Goal: Task Accomplishment & Management: Manage account settings

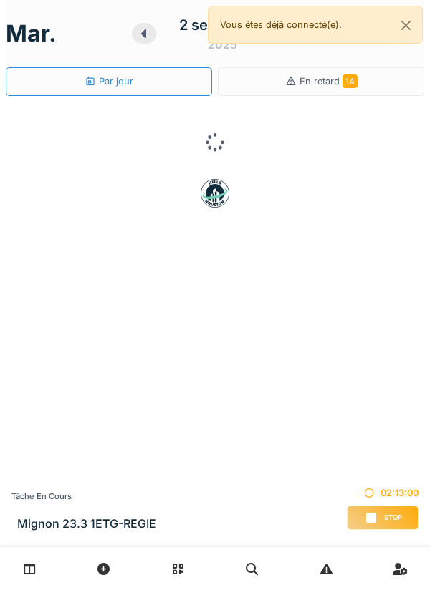
click at [379, 508] on div "Stop" at bounding box center [383, 518] width 72 height 24
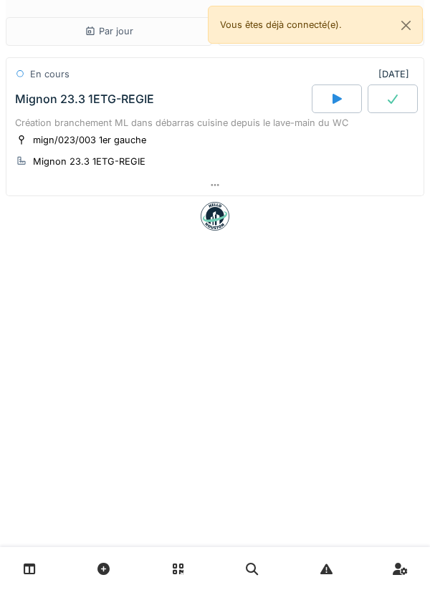
click at [263, 176] on div at bounding box center [214, 185] width 417 height 21
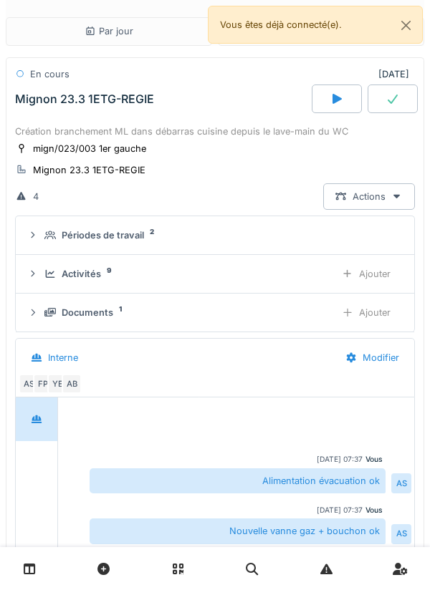
scroll to position [62, 0]
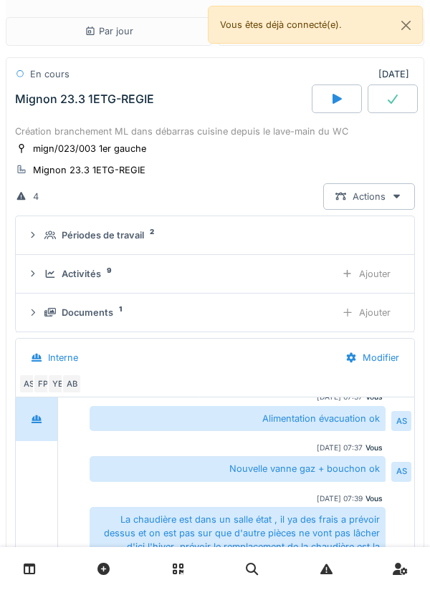
click at [314, 271] on div "Activités 9" at bounding box center [183, 274] width 279 height 14
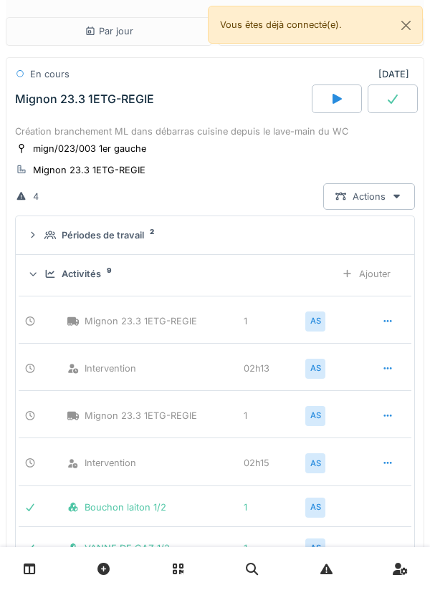
click at [395, 457] on div at bounding box center [388, 463] width 36 height 26
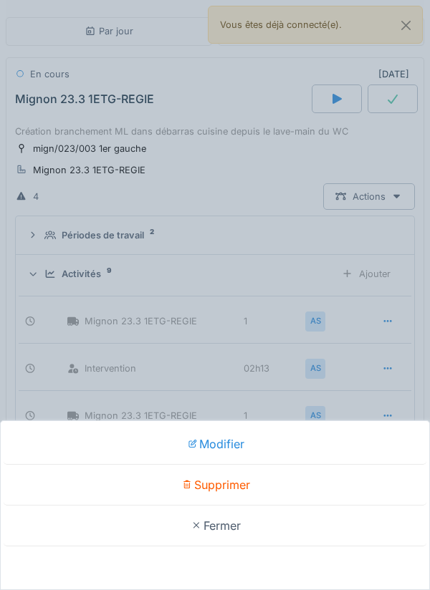
click at [296, 452] on div "Modifier" at bounding box center [215, 444] width 423 height 41
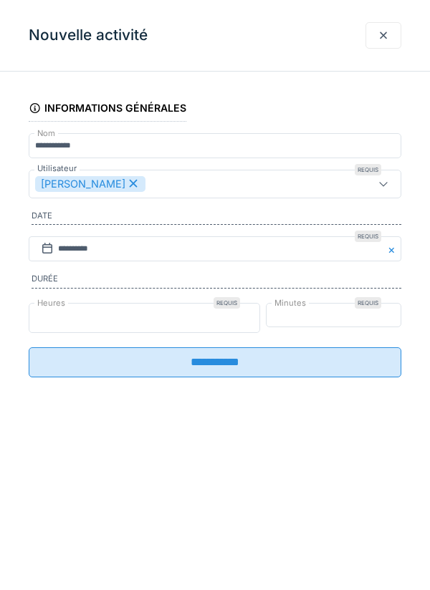
click at [50, 322] on input "*" at bounding box center [144, 318] width 231 height 30
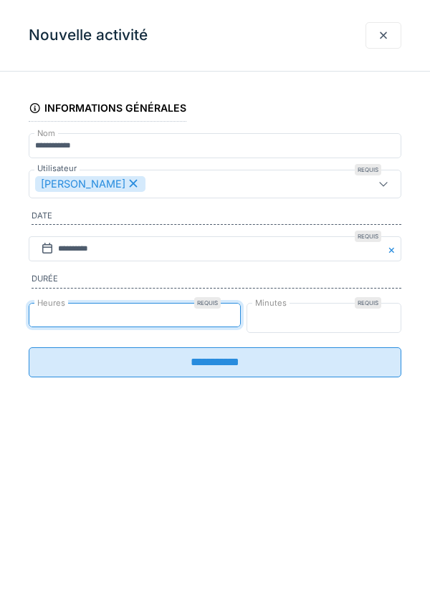
click at [358, 324] on input "**" at bounding box center [323, 318] width 155 height 30
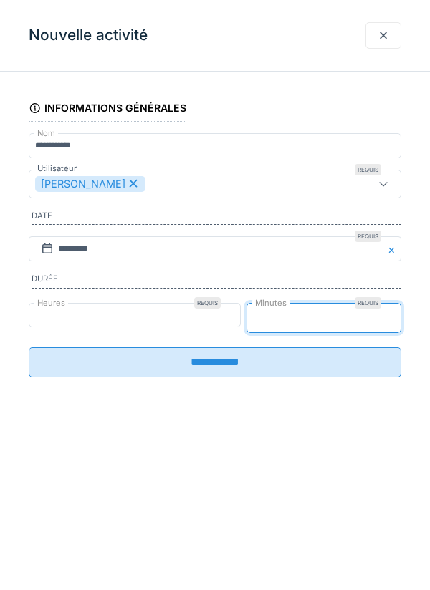
type input "*"
type input "**"
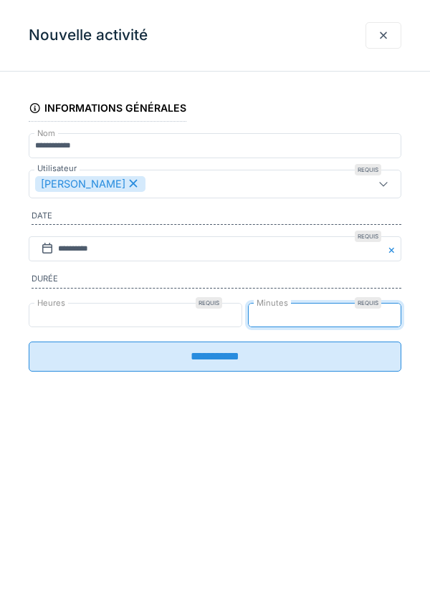
click at [379, 44] on div at bounding box center [383, 35] width 36 height 26
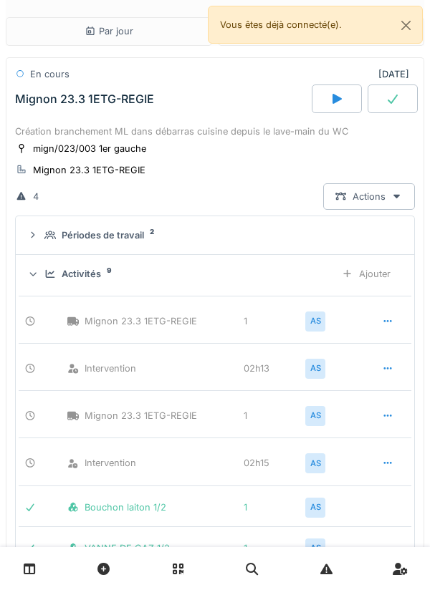
click at [382, 460] on icon at bounding box center [387, 462] width 11 height 9
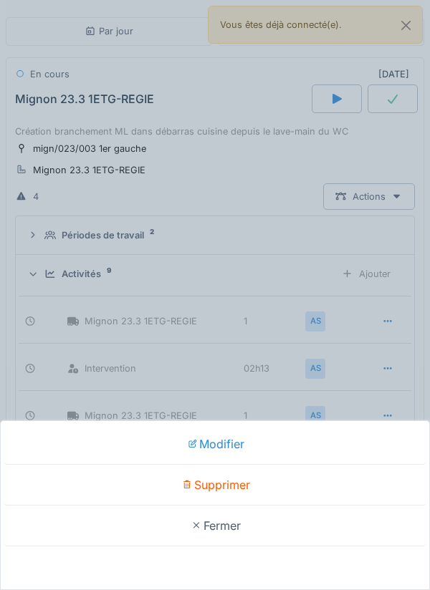
click at [254, 491] on div "Supprimer" at bounding box center [215, 485] width 423 height 41
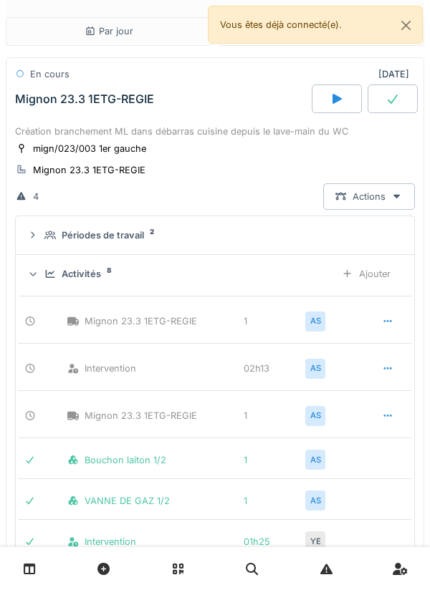
click at [384, 371] on icon at bounding box center [387, 368] width 11 height 9
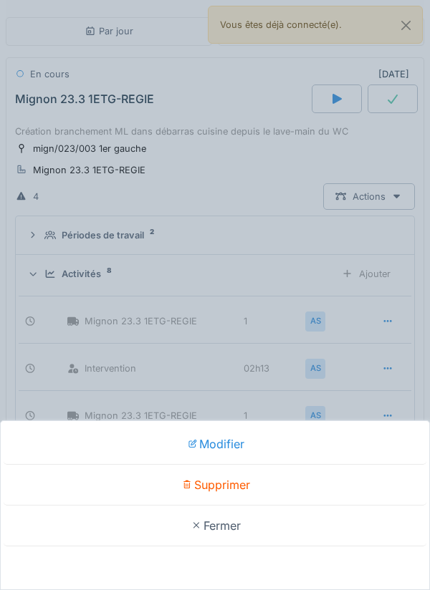
click at [263, 334] on div "Modifier Supprimer Fermer" at bounding box center [215, 295] width 430 height 590
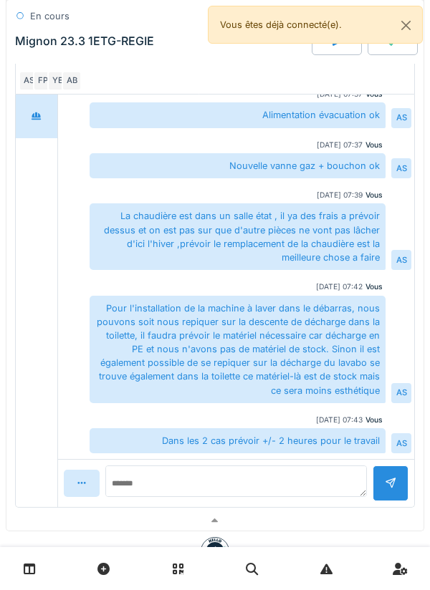
scroll to position [714, 0]
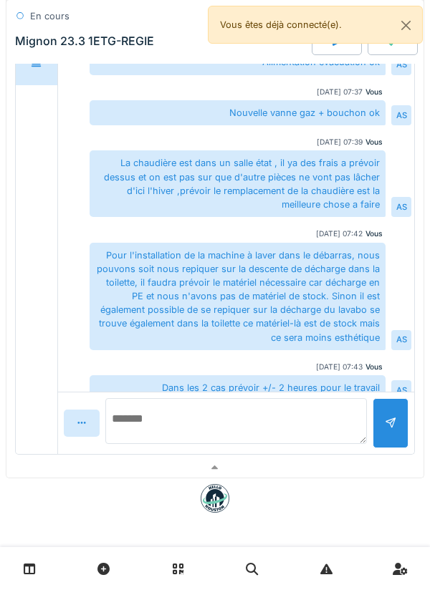
click at [293, 427] on textarea at bounding box center [235, 421] width 261 height 46
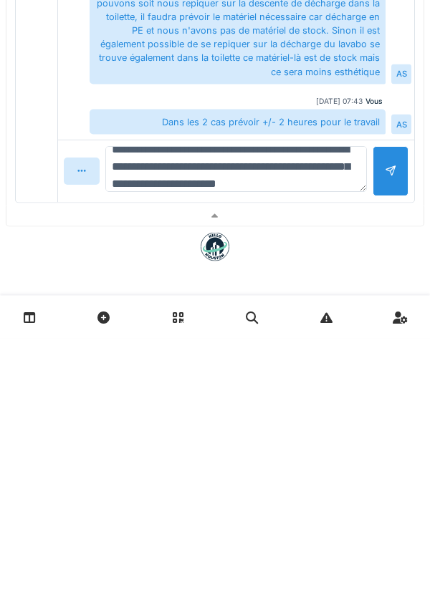
scroll to position [34, 0]
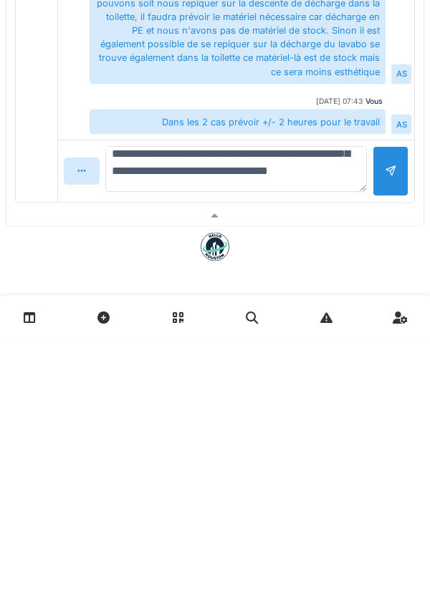
type textarea "**********"
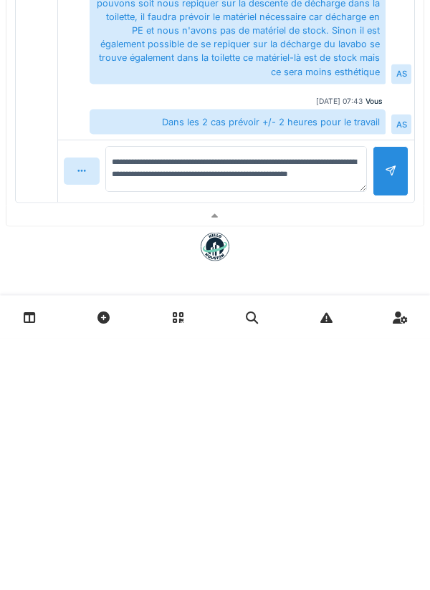
click at [404, 420] on div at bounding box center [390, 422] width 36 height 49
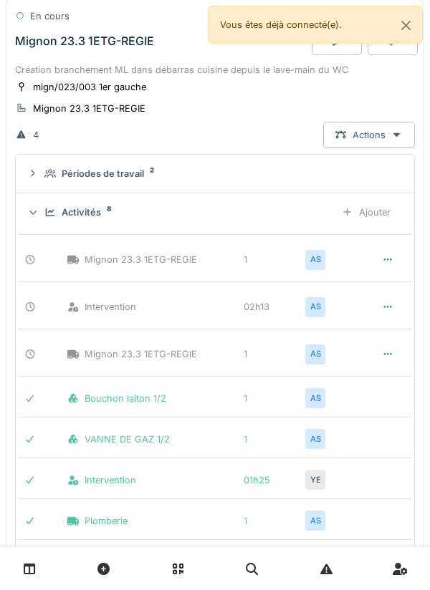
scroll to position [64, 0]
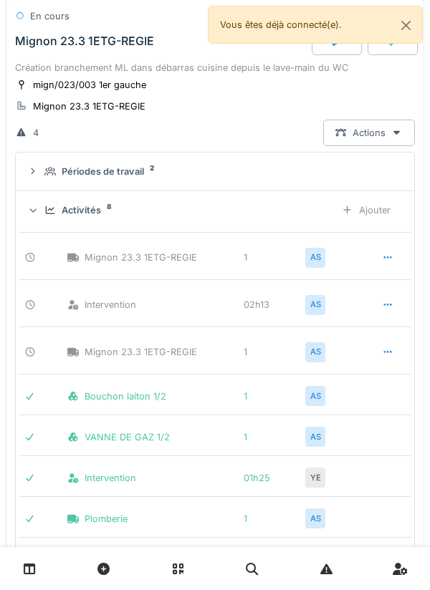
click at [370, 211] on div "Ajouter" at bounding box center [365, 210] width 73 height 26
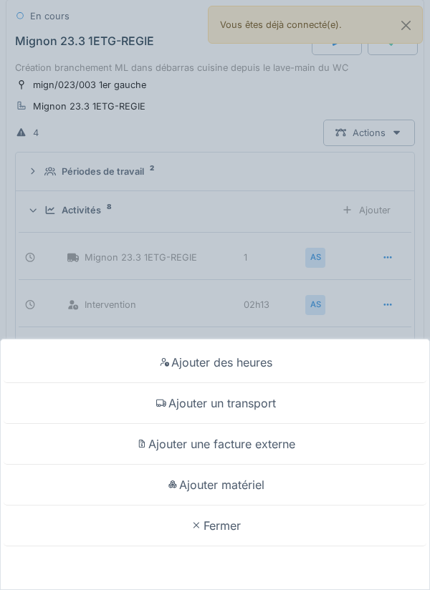
click at [251, 497] on div "Ajouter matériel" at bounding box center [215, 485] width 423 height 41
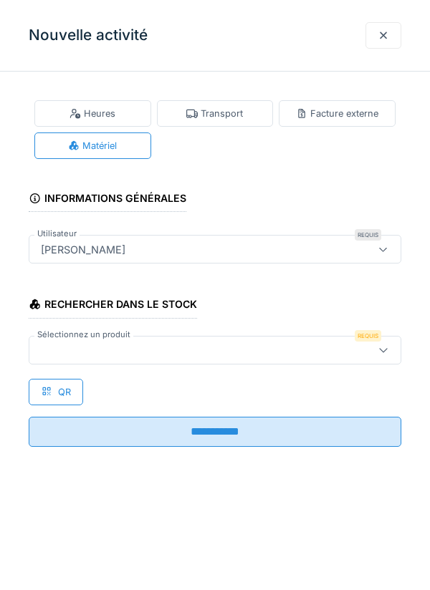
click at [255, 362] on div at bounding box center [215, 350] width 372 height 29
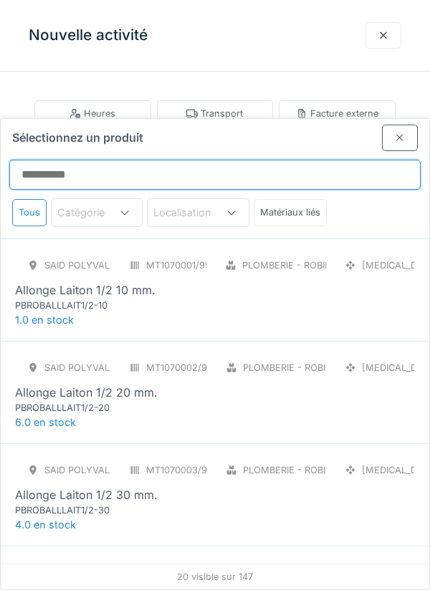
click at [299, 160] on input "Sélectionnez un produit" at bounding box center [214, 175] width 411 height 30
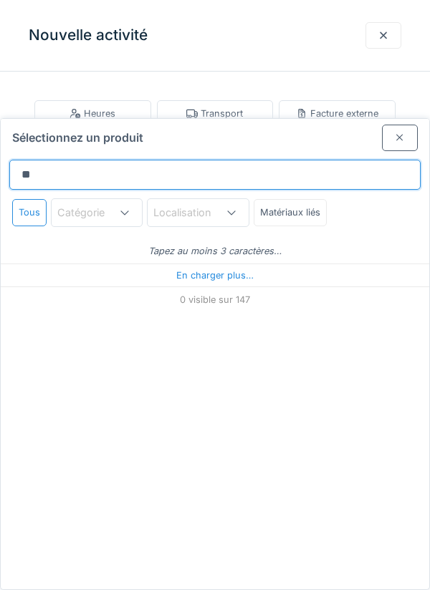
type input "***"
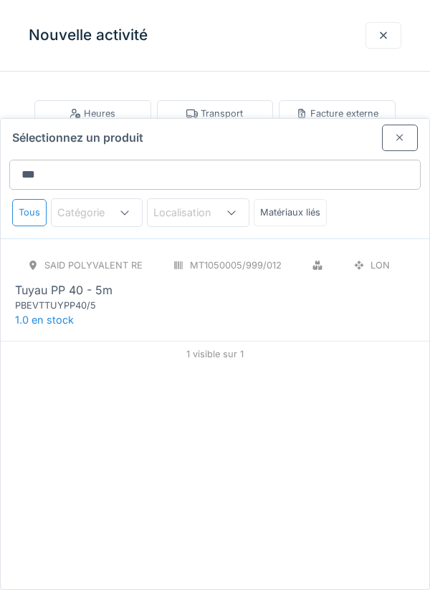
click at [296, 252] on div "SAID polyvalent RE MT1050005/999/012 LON Tuyau PP 40 - 5m PBEVTTUYPP40/5" at bounding box center [215, 282] width 400 height 60
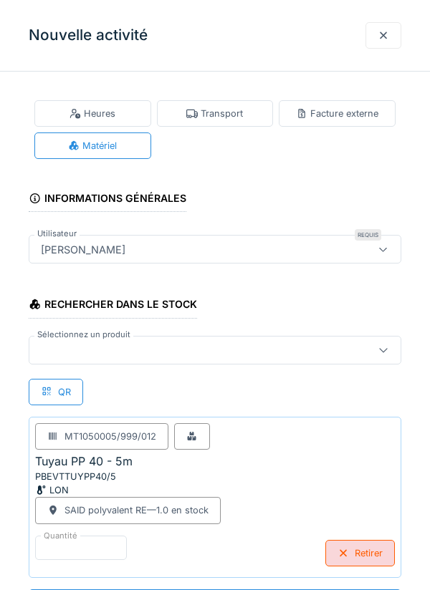
click at [290, 342] on div at bounding box center [191, 350] width 312 height 16
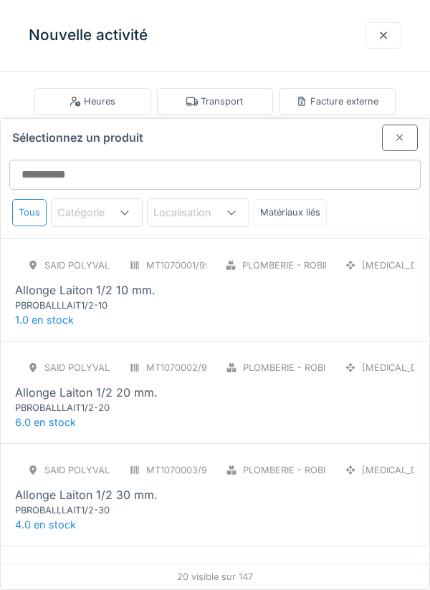
scroll to position [54, 0]
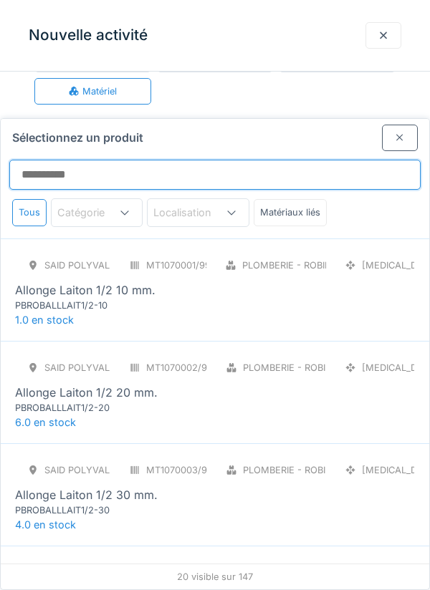
click at [353, 160] on input "Sélectionnez un produit" at bounding box center [214, 175] width 411 height 30
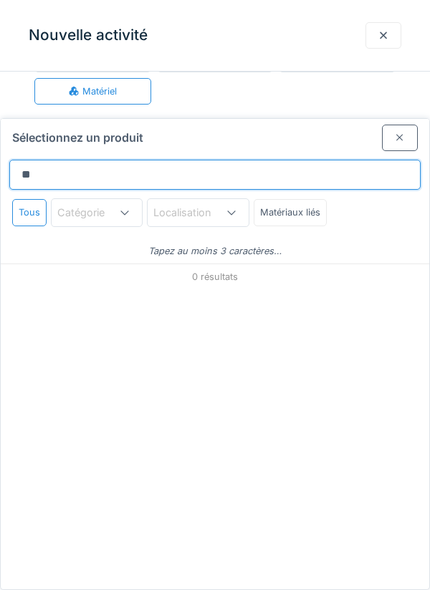
type input "*"
type input "**"
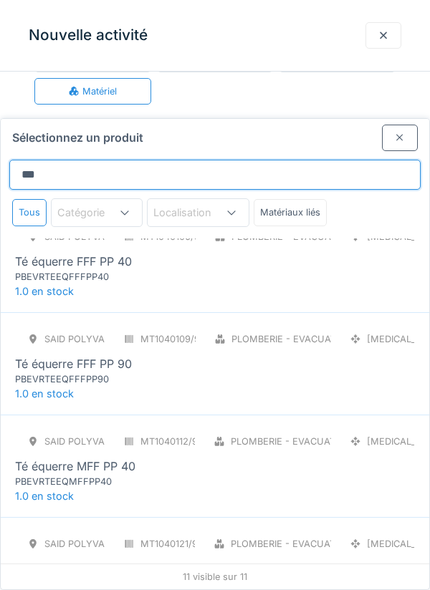
scroll to position [228, 0]
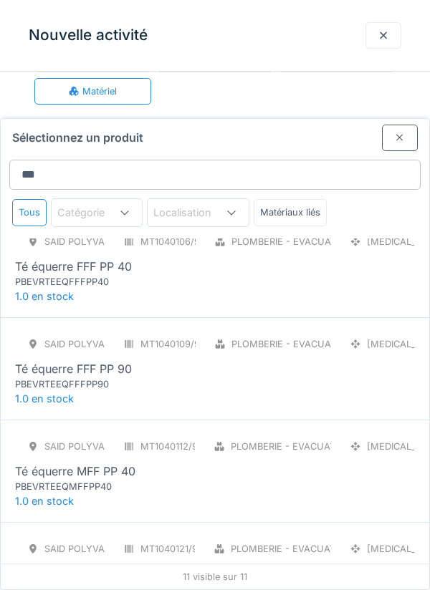
click at [49, 258] on div "Té équerre FFF PP 40" at bounding box center [73, 266] width 117 height 17
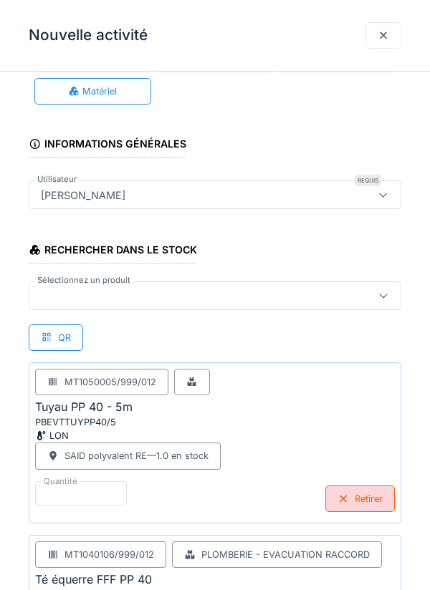
click at [89, 306] on div at bounding box center [215, 295] width 372 height 29
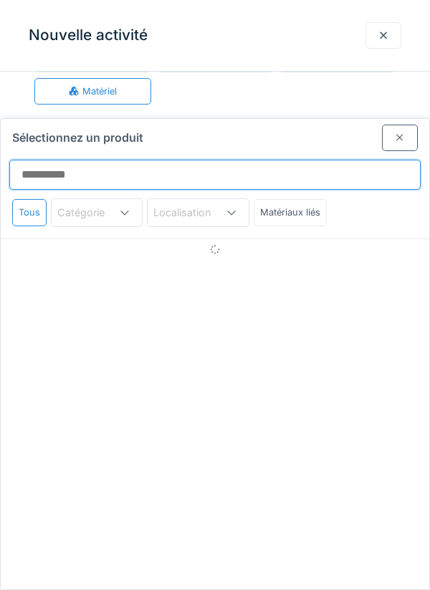
click at [324, 160] on input "Sélectionnez un produit" at bounding box center [214, 175] width 411 height 30
type input "*********"
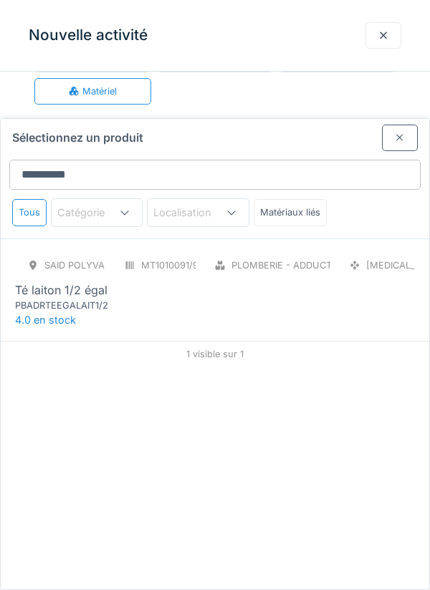
click at [44, 299] on div "PBADRTEEGALAIT1/2" at bounding box center [101, 306] width 172 height 14
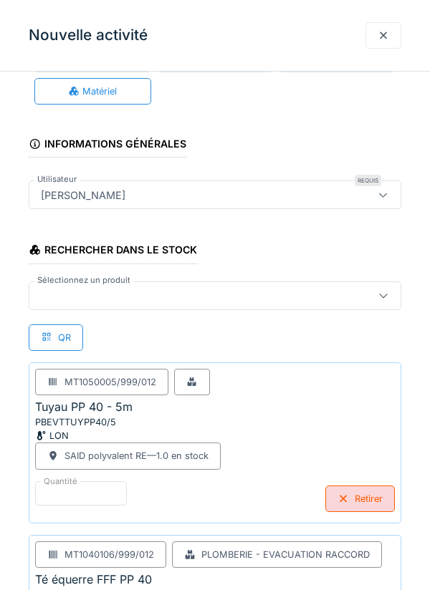
click at [70, 289] on div at bounding box center [191, 296] width 312 height 16
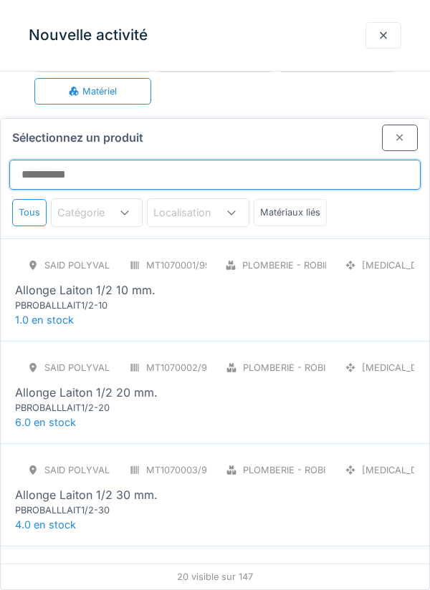
click at [12, 160] on input "Sélectionnez un produit" at bounding box center [214, 175] width 411 height 30
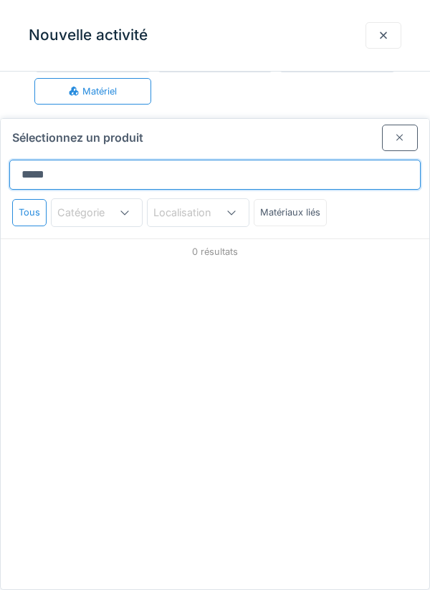
type input "******"
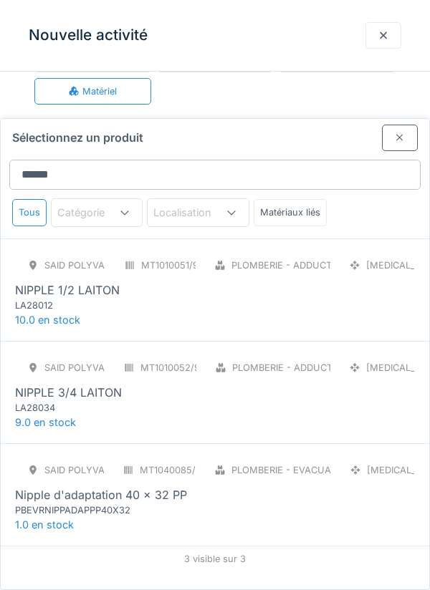
click at [47, 252] on div "SAID polyvalent RE" at bounding box center [60, 265] width 91 height 26
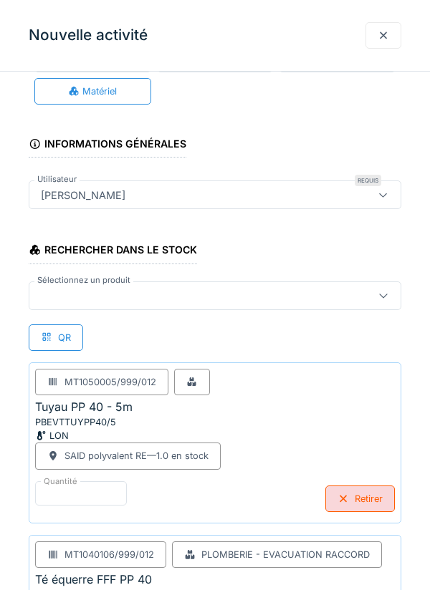
click at [73, 299] on div at bounding box center [191, 296] width 312 height 16
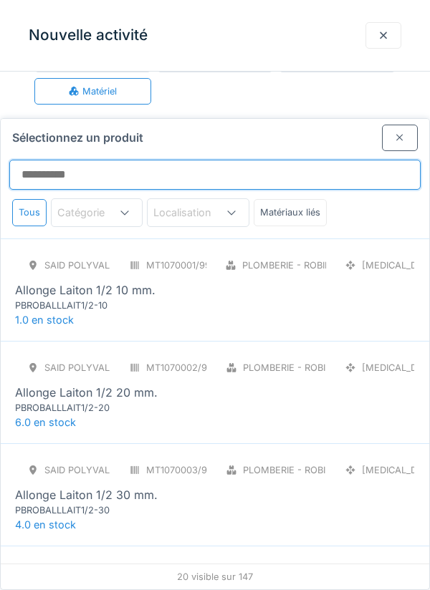
click at [38, 160] on input "Sélectionnez un produit" at bounding box center [214, 175] width 411 height 30
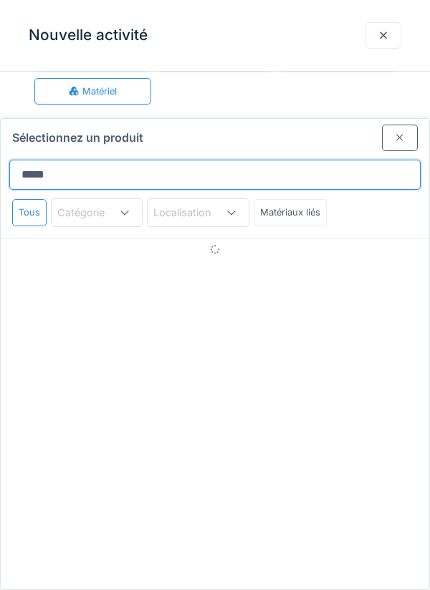
type input "******"
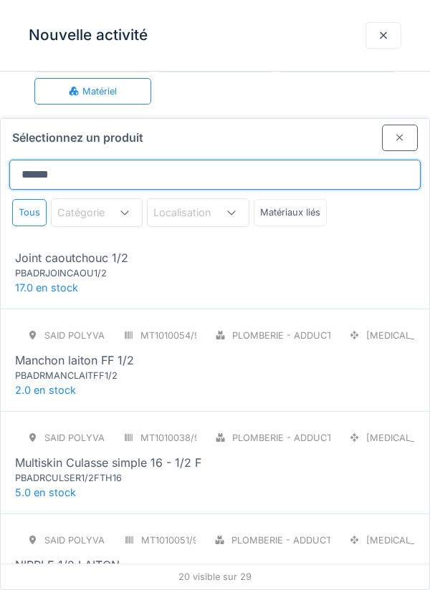
scroll to position [858, 0]
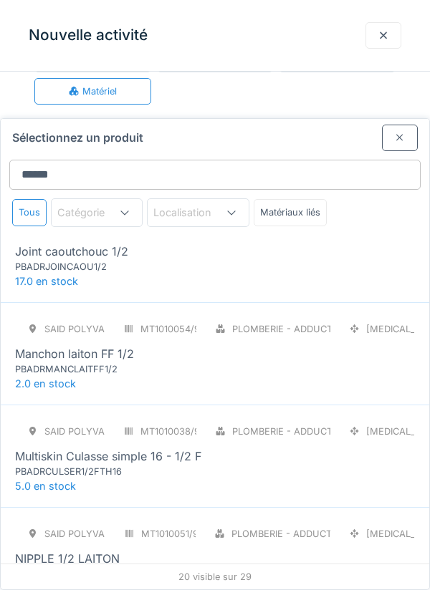
click at [332, 418] on div "SAID polyvalent RE MT1010038/999/012 Plomberie - Adduction raccord [MEDICAL_DAT…" at bounding box center [215, 448] width 400 height 60
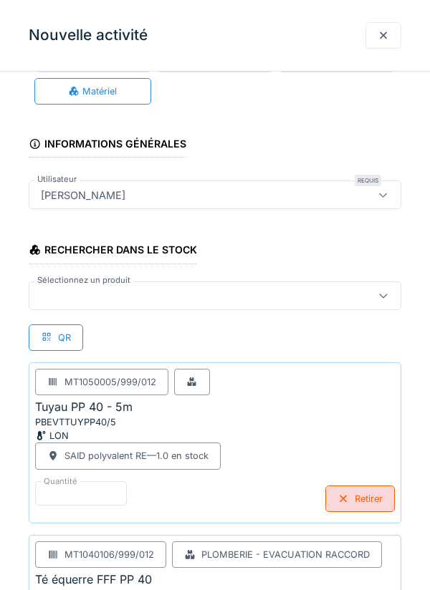
click at [269, 301] on div at bounding box center [191, 296] width 312 height 16
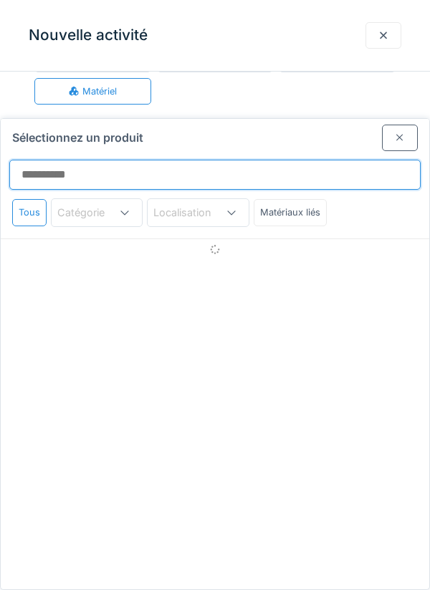
click at [324, 160] on input "Sélectionnez un produit" at bounding box center [214, 175] width 411 height 30
type input "******"
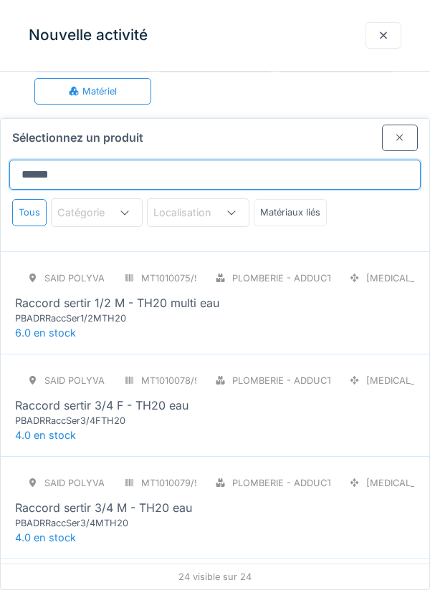
scroll to position [1522, 0]
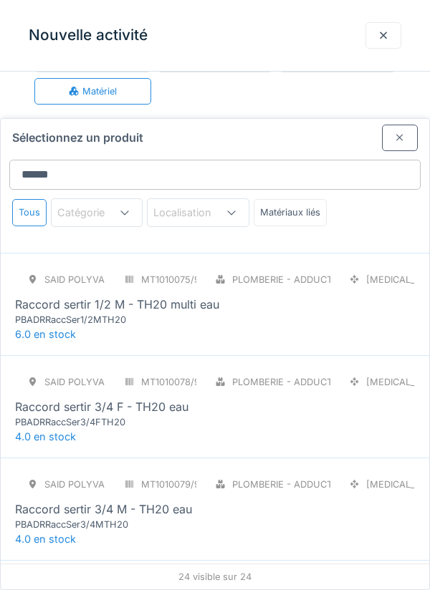
click at [355, 266] on div "SAID polyvalent RE MT1010075/999/012 Plomberie - Adduction raccord [MEDICAL_DAT…" at bounding box center [215, 296] width 400 height 60
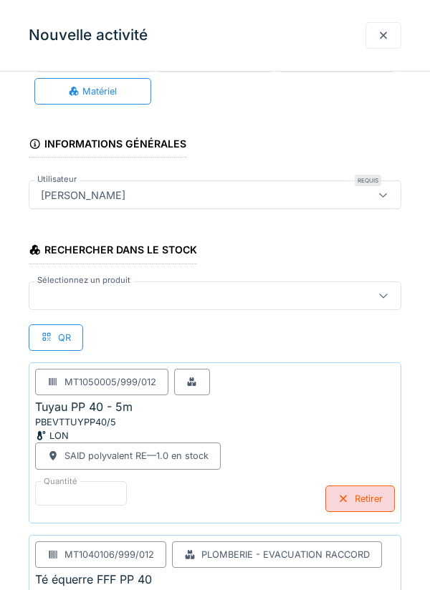
click at [67, 296] on div at bounding box center [191, 296] width 312 height 16
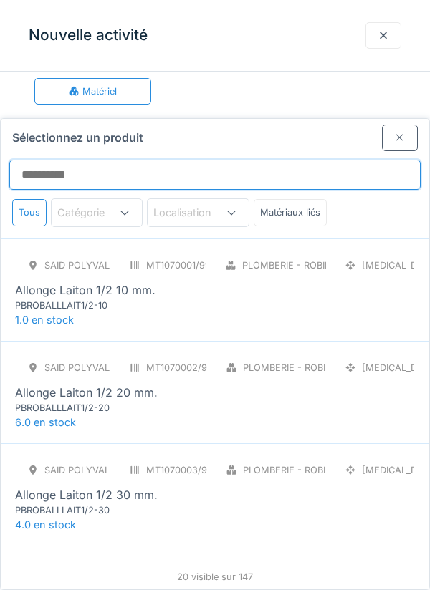
click at [351, 160] on input "Sélectionnez un produit" at bounding box center [214, 175] width 411 height 30
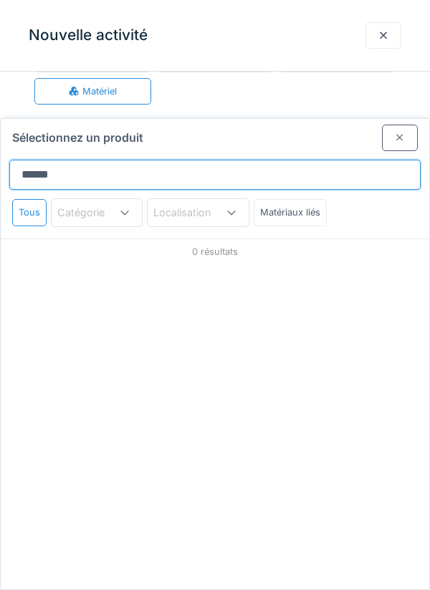
type input "*******"
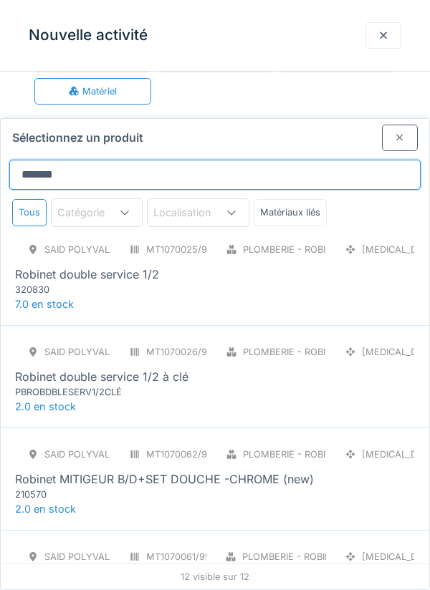
scroll to position [210, 0]
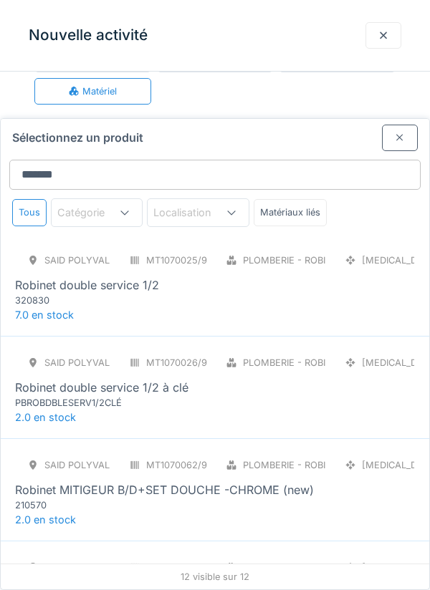
click at [67, 276] on div "Robinet double service 1/2" at bounding box center [87, 284] width 144 height 17
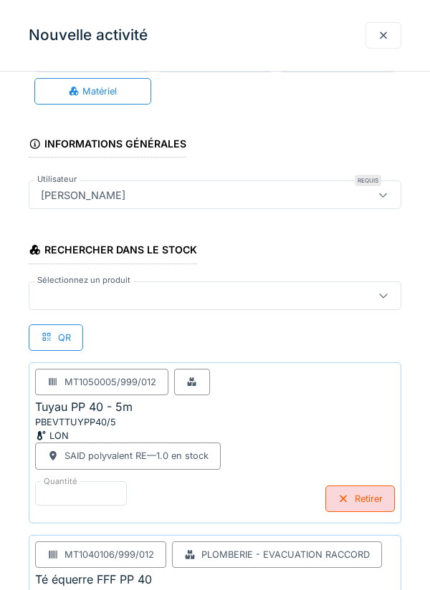
click at [100, 284] on label "Sélectionnez un produit" at bounding box center [83, 280] width 99 height 12
click at [47, 299] on div at bounding box center [191, 296] width 312 height 16
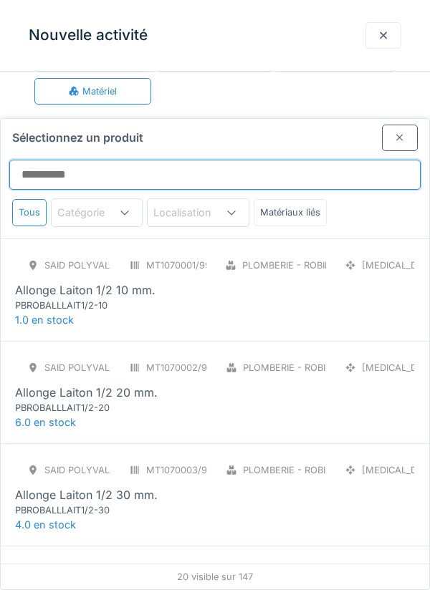
click at [314, 160] on input "Sélectionnez un produit" at bounding box center [214, 175] width 411 height 30
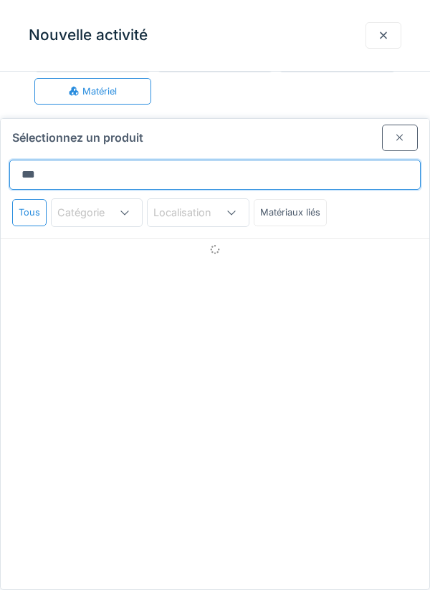
type input "*****"
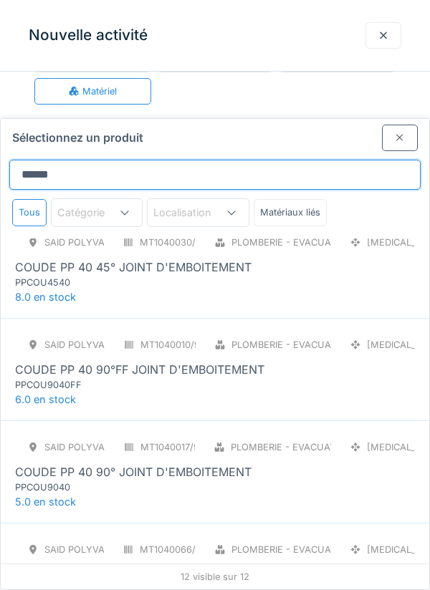
scroll to position [233, 0]
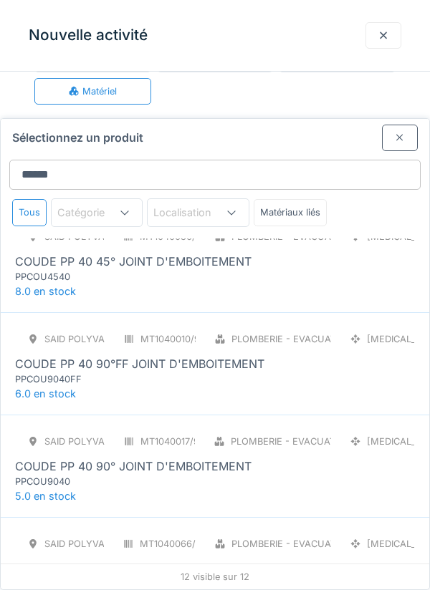
click at [69, 270] on div "PPCOU4540" at bounding box center [101, 277] width 172 height 14
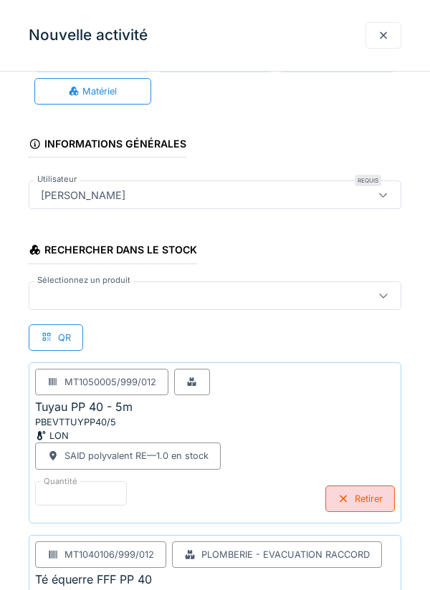
click at [78, 303] on div at bounding box center [215, 295] width 372 height 29
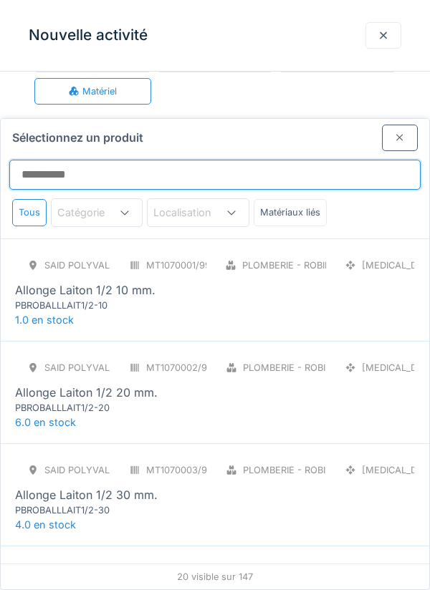
click at [69, 160] on input "Sélectionnez un produit" at bounding box center [214, 175] width 411 height 30
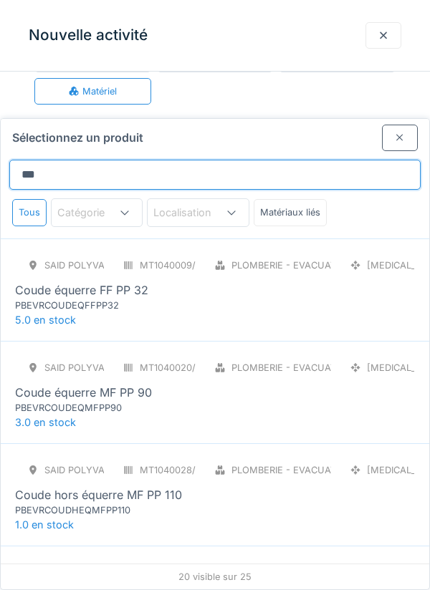
type input "*****"
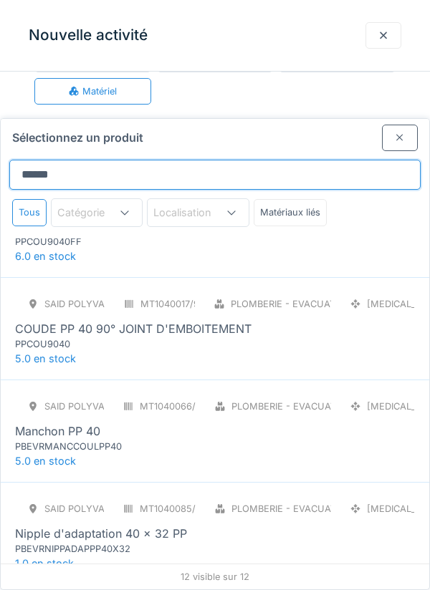
scroll to position [346, 0]
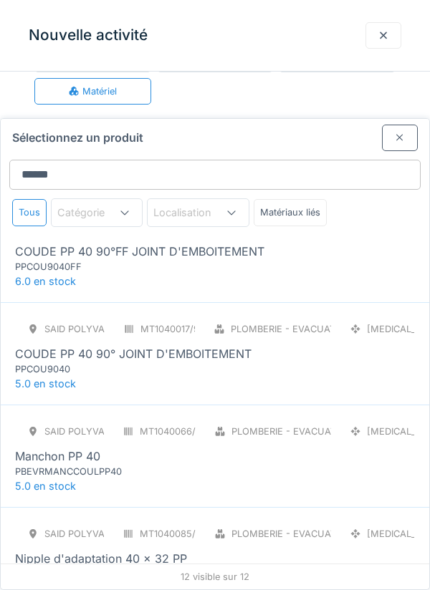
click at [349, 216] on div "SAID polyvalent RE MT1040010/999/012 Plomberie - Evacuation raccord [MEDICAL_DA…" at bounding box center [215, 243] width 400 height 60
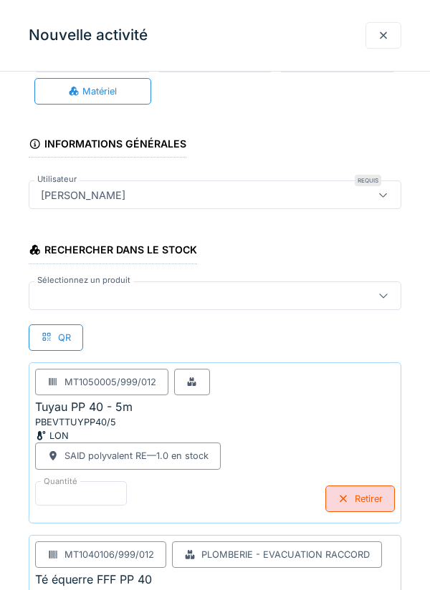
click at [297, 296] on div at bounding box center [191, 296] width 312 height 16
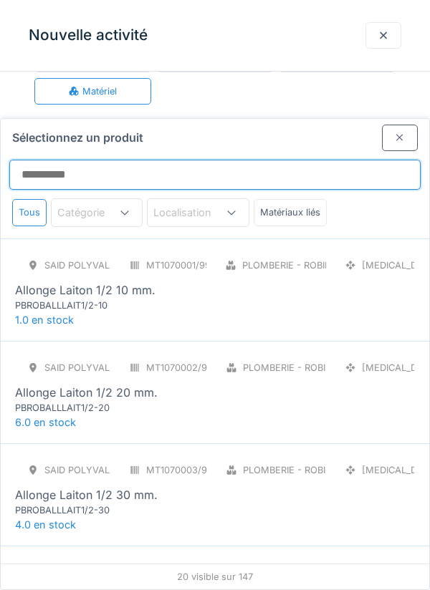
click at [331, 160] on input "Sélectionnez un produit" at bounding box center [214, 175] width 411 height 30
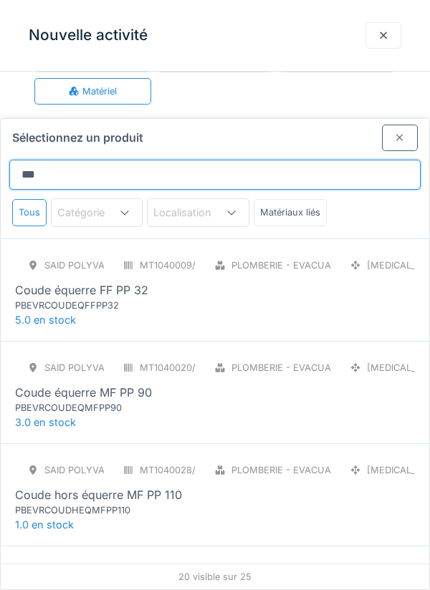
type input "*****"
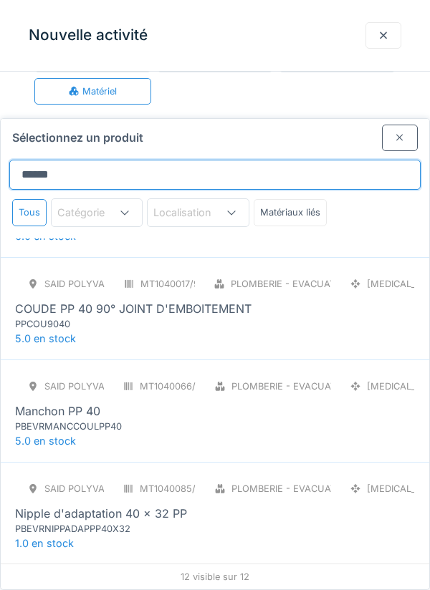
scroll to position [392, 0]
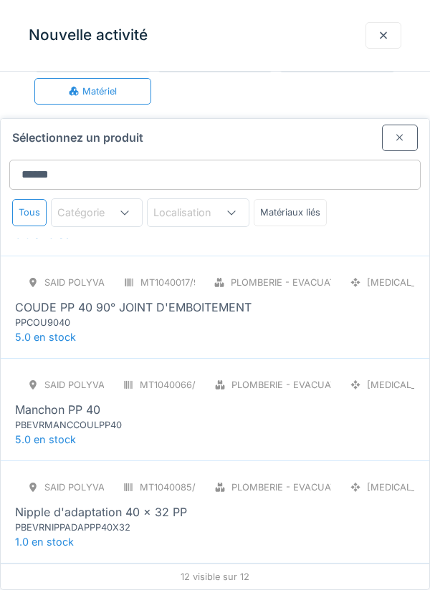
click at [343, 299] on div "COUDE PP 40 90° JOINT D'EMBOITEMENT" at bounding box center [215, 307] width 400 height 17
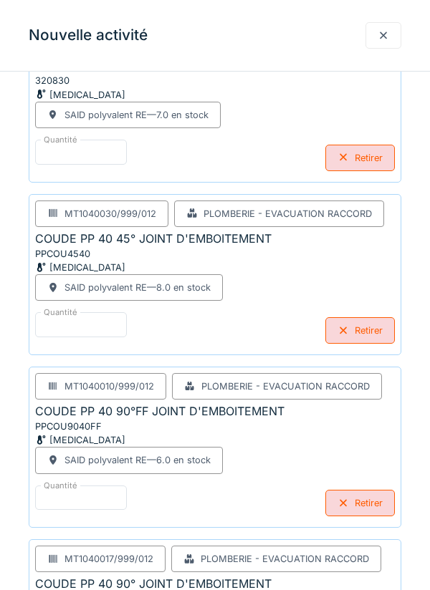
scroll to position [1555, 0]
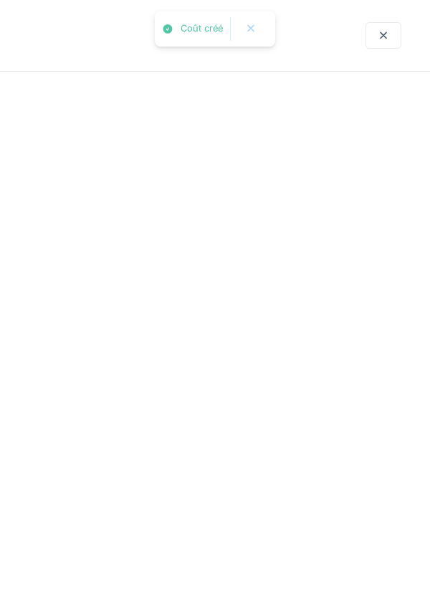
scroll to position [0, 0]
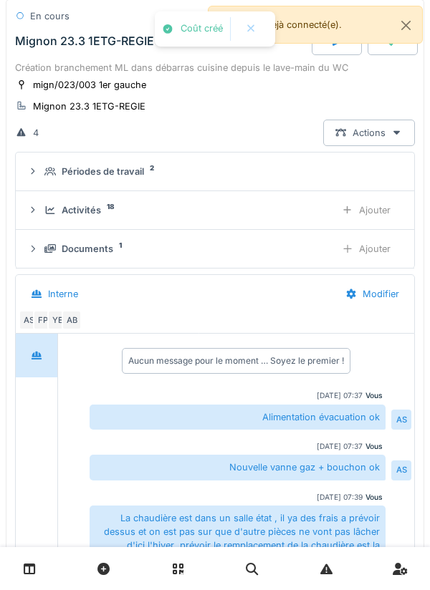
click at [377, 209] on div "Ajouter" at bounding box center [365, 210] width 73 height 26
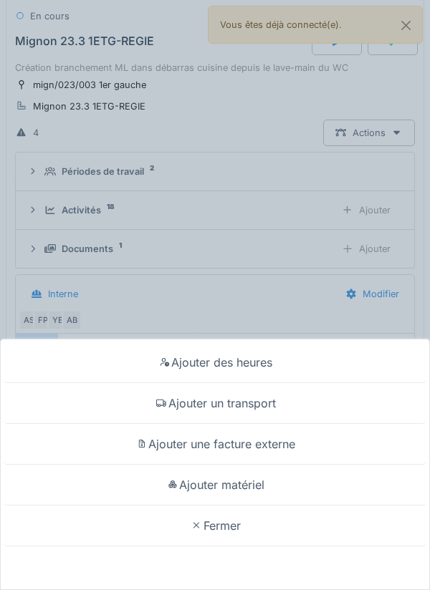
click at [251, 506] on div "Ajouter matériel" at bounding box center [215, 485] width 423 height 41
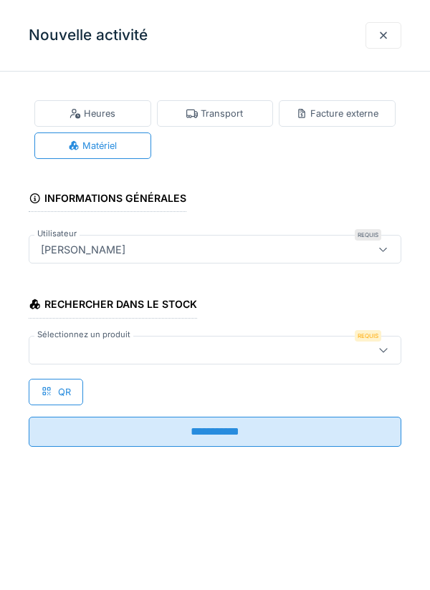
click at [340, 360] on div at bounding box center [215, 350] width 372 height 29
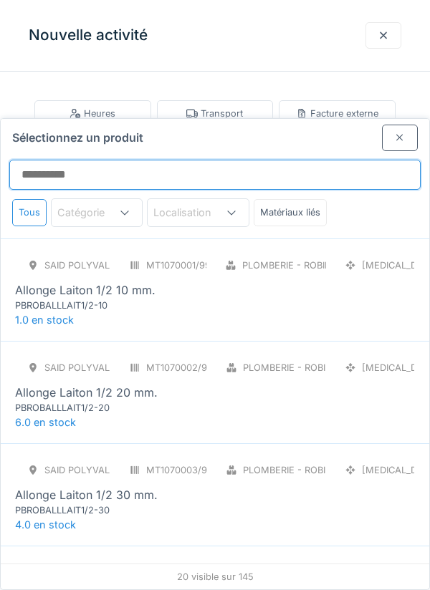
click at [349, 160] on input "Sélectionnez un produit" at bounding box center [214, 175] width 411 height 30
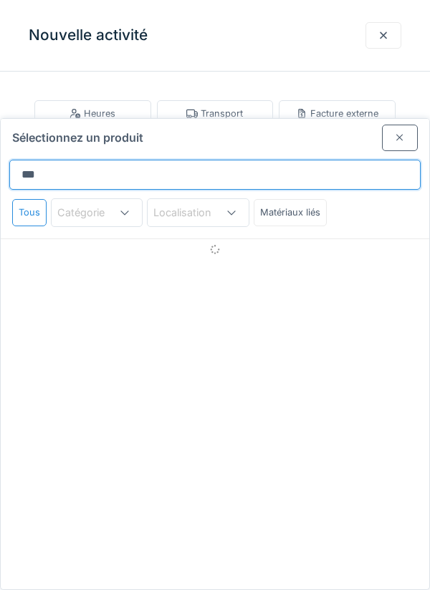
type input "*****"
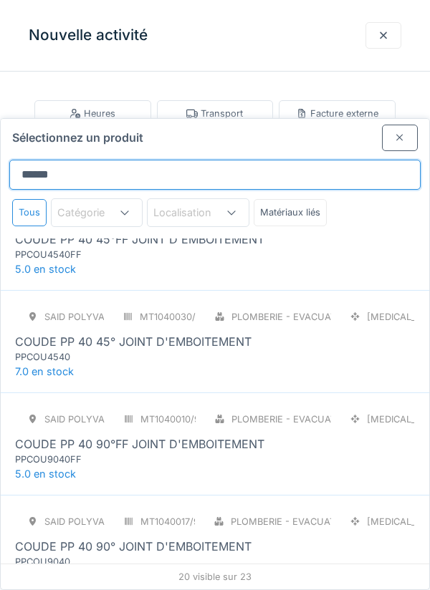
scroll to position [666, 0]
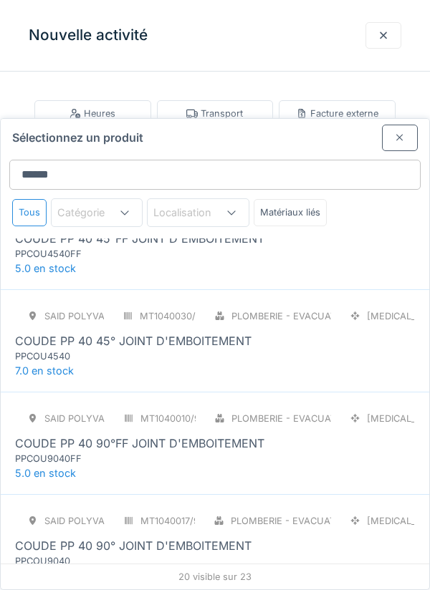
click at [260, 332] on div "COUDE PP 40 45° JOINT D'EMBOITEMENT" at bounding box center [215, 340] width 400 height 17
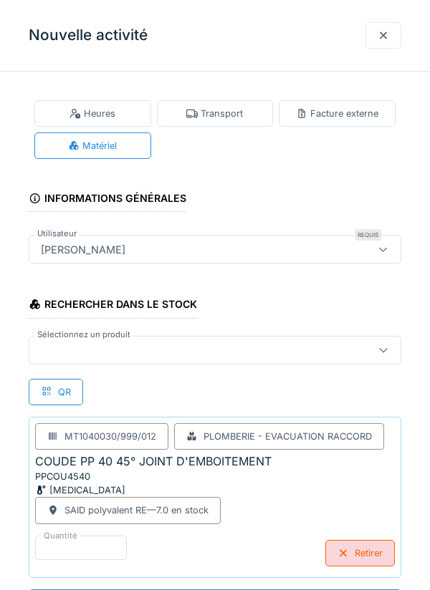
click at [226, 337] on div at bounding box center [215, 350] width 372 height 29
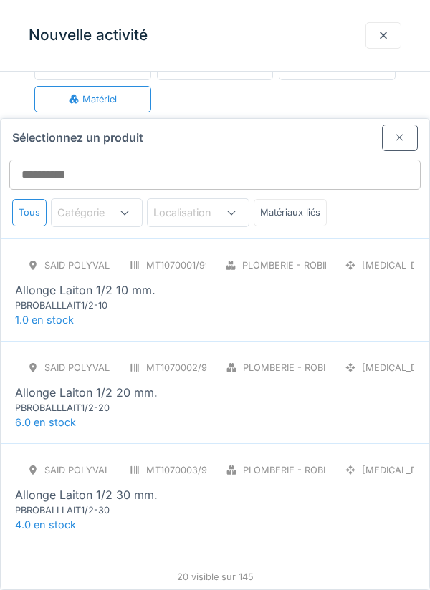
scroll to position [54, 0]
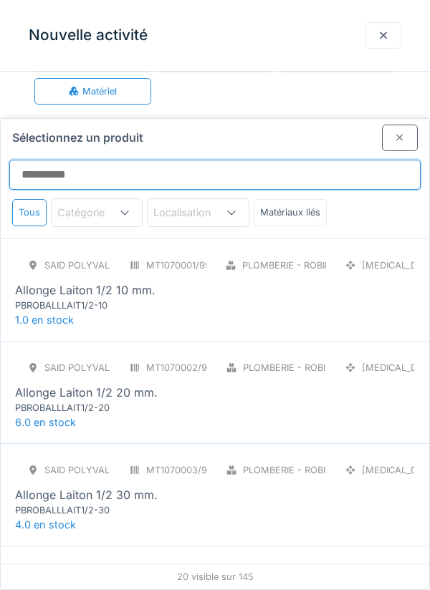
click at [372, 160] on input "Sélectionnez un produit" at bounding box center [214, 175] width 411 height 30
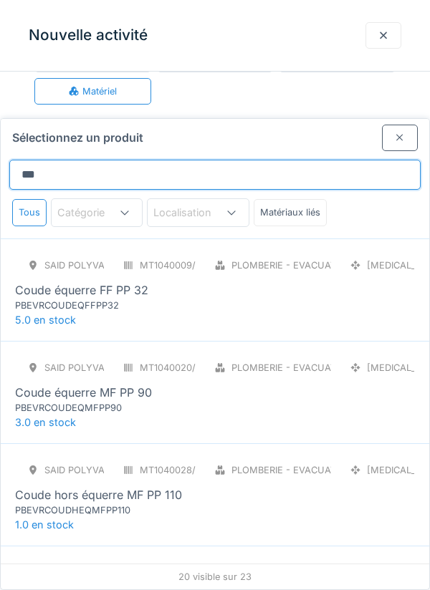
type input "*****"
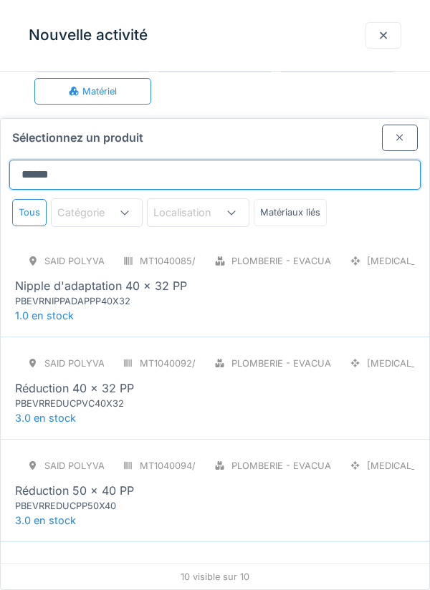
scroll to position [623, 0]
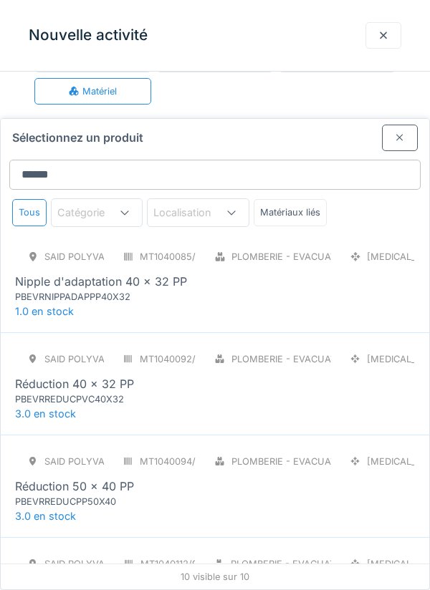
click at [314, 243] on div "SAID polyvalent RE MT1040085/999/012 Plomberie - Evacuation raccord [MEDICAL_DA…" at bounding box center [215, 273] width 400 height 60
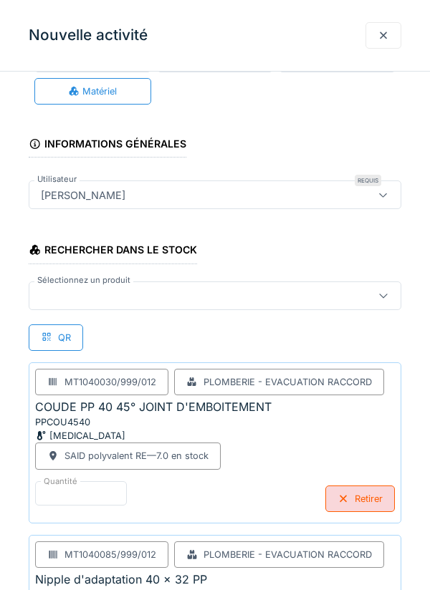
click at [232, 318] on div "Rechercher dans le stock Sélectionnez un produit QR MT1040030/999/012 Plomberie…" at bounding box center [215, 462] width 372 height 468
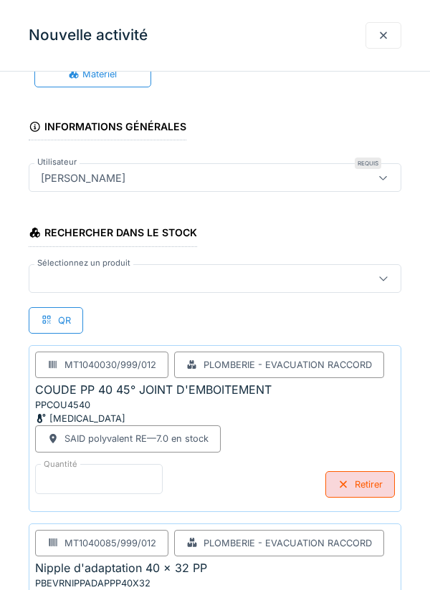
click at [134, 473] on input "*" at bounding box center [98, 479] width 127 height 30
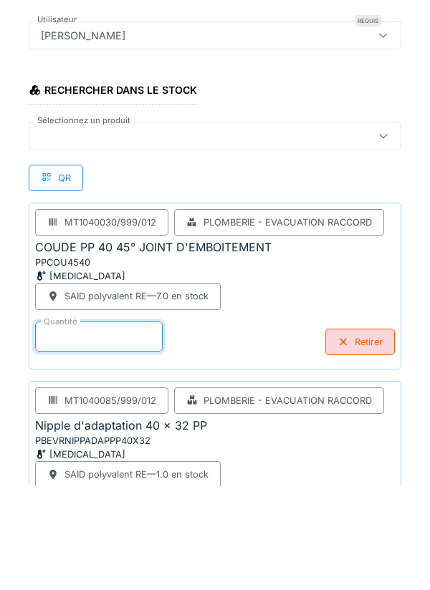
scroll to position [110, 0]
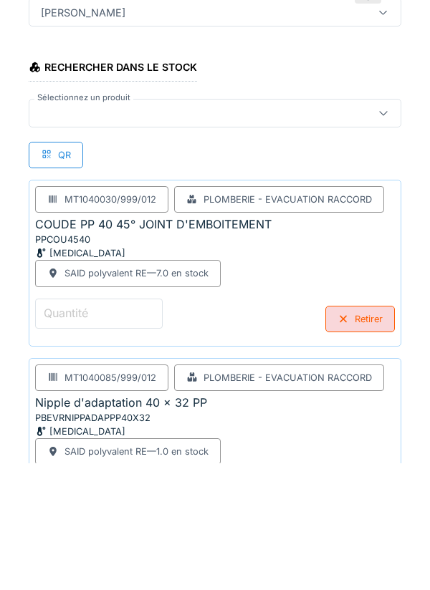
type input "*"
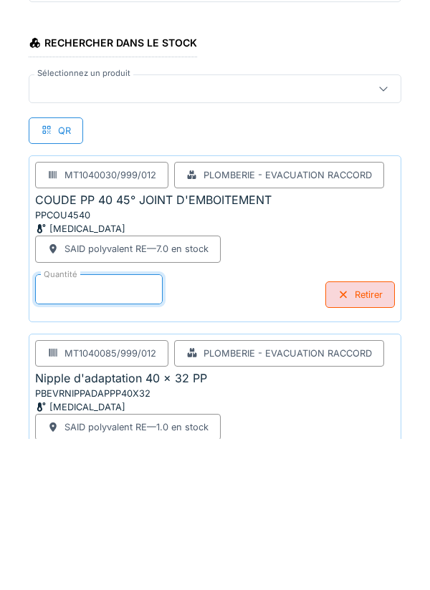
type input "*"
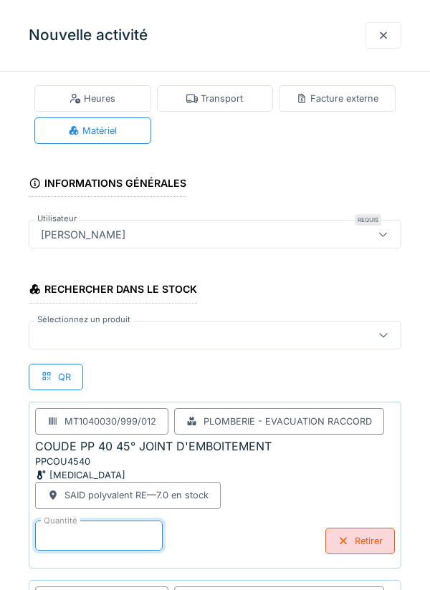
scroll to position [0, 0]
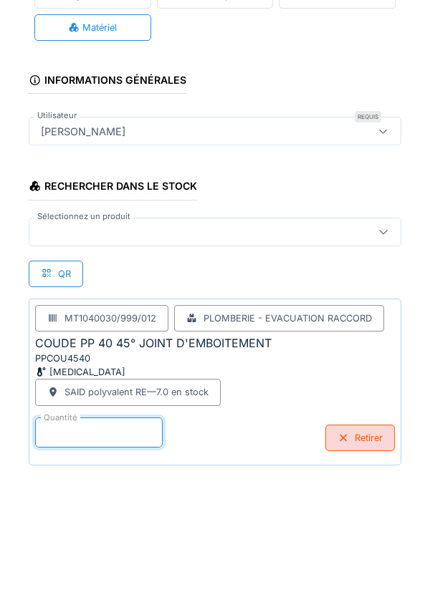
type input "*"
click at [300, 347] on div at bounding box center [191, 350] width 312 height 16
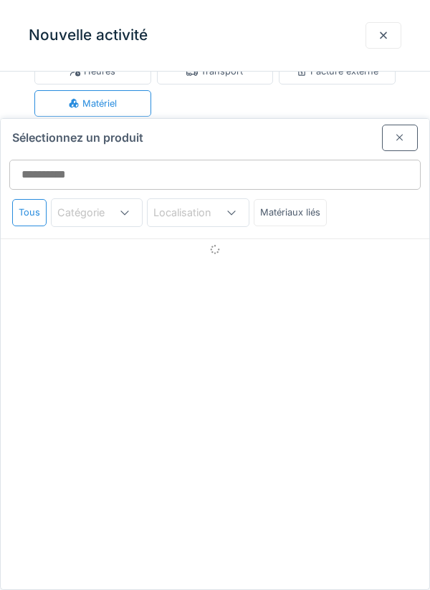
scroll to position [54, 0]
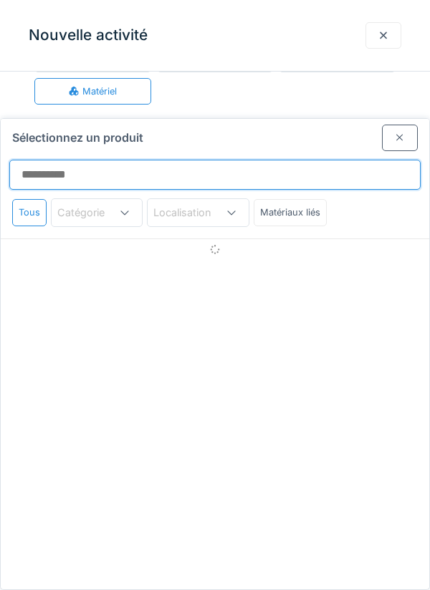
click at [323, 160] on input "Sélectionnez un produit" at bounding box center [214, 175] width 411 height 30
type input "*"
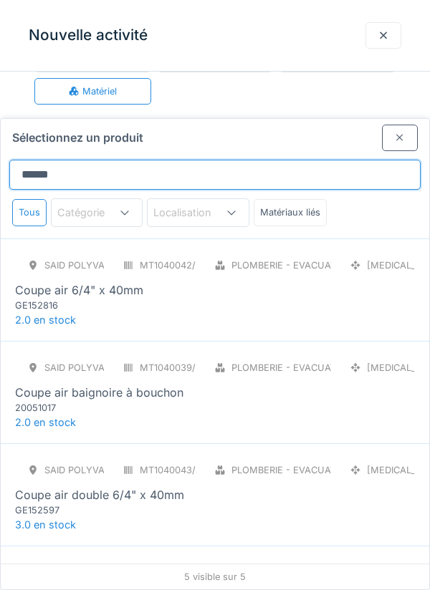
scroll to position [0, 0]
click at [359, 160] on input "*****" at bounding box center [214, 175] width 411 height 30
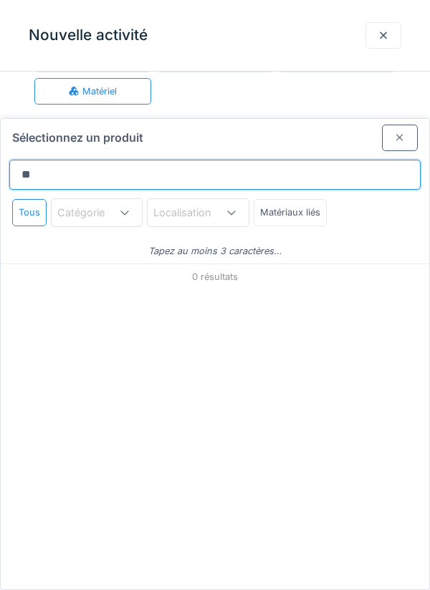
type input "*"
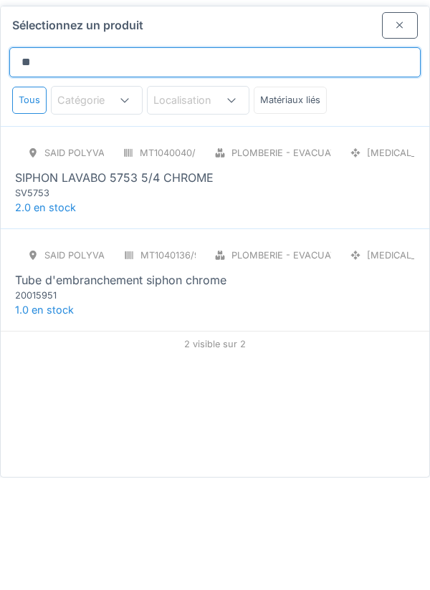
type input "*"
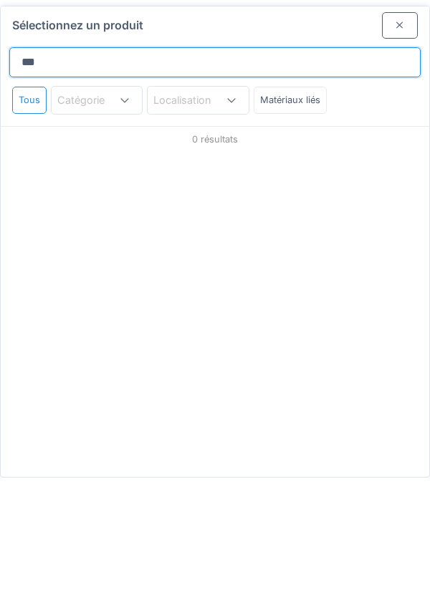
type input "****"
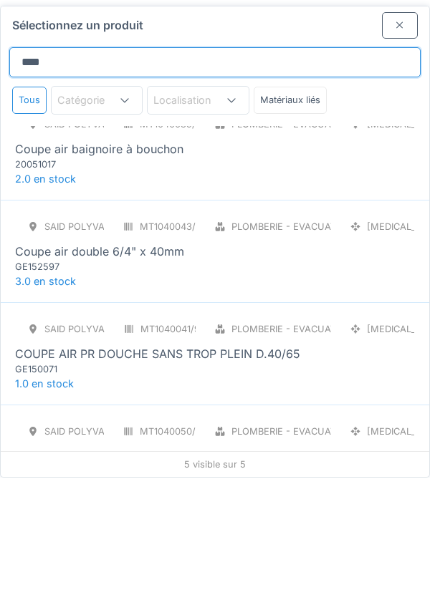
scroll to position [132, 0]
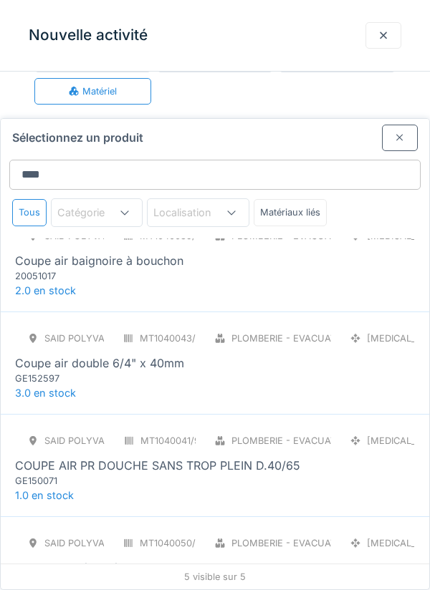
click at [270, 559] on div "Groupe de sécurité entonnoir coupe air" at bounding box center [215, 567] width 400 height 17
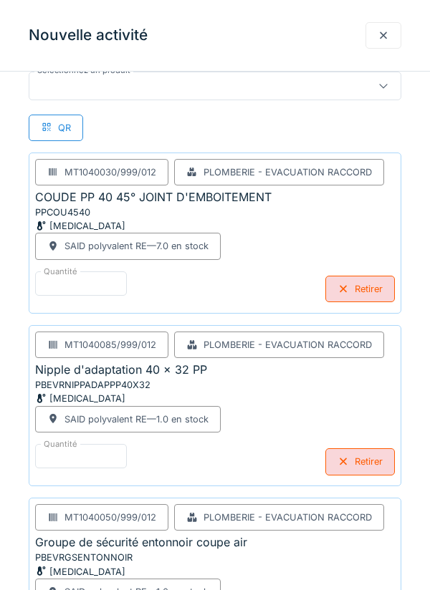
scroll to position [346, 0]
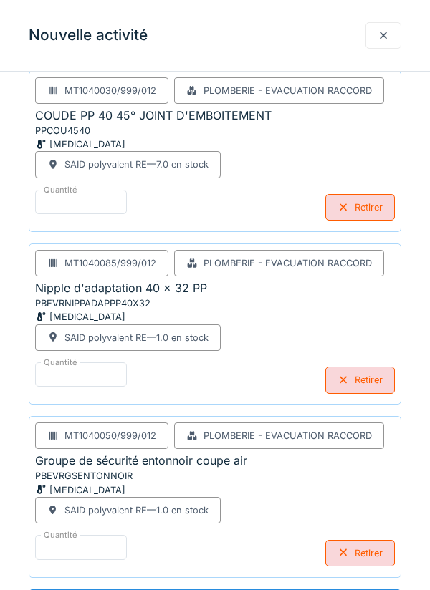
click at [355, 554] on div "Retirer" at bounding box center [359, 553] width 69 height 26
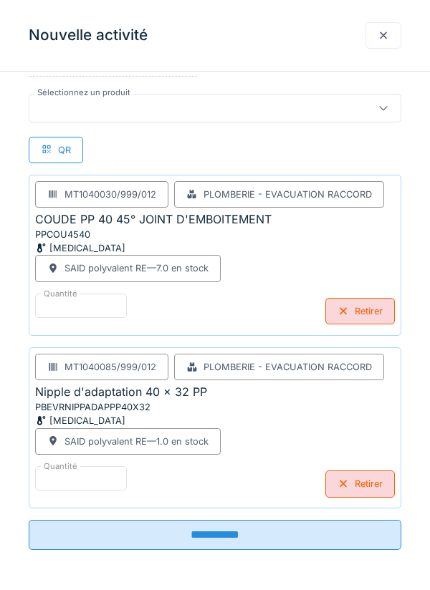
scroll to position [173, 0]
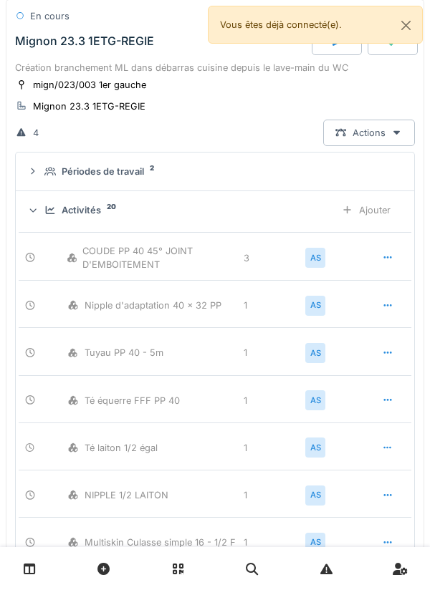
scroll to position [0, 0]
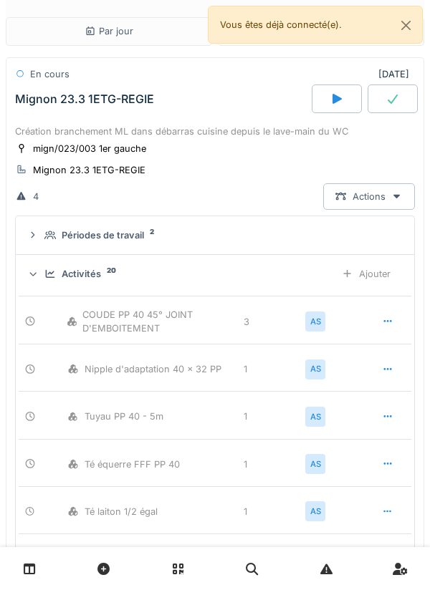
click at [384, 102] on div at bounding box center [392, 99] width 50 height 29
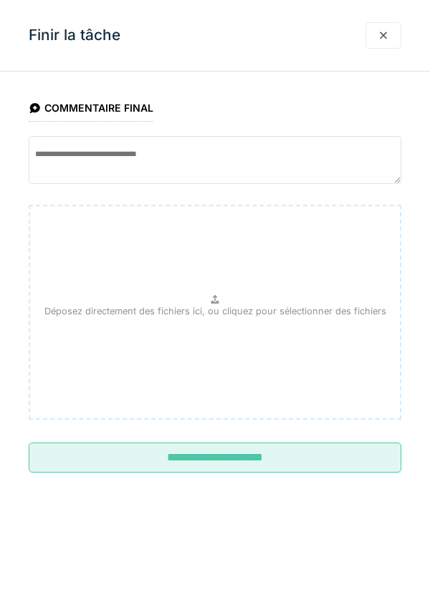
click at [115, 472] on input "**********" at bounding box center [215, 458] width 372 height 30
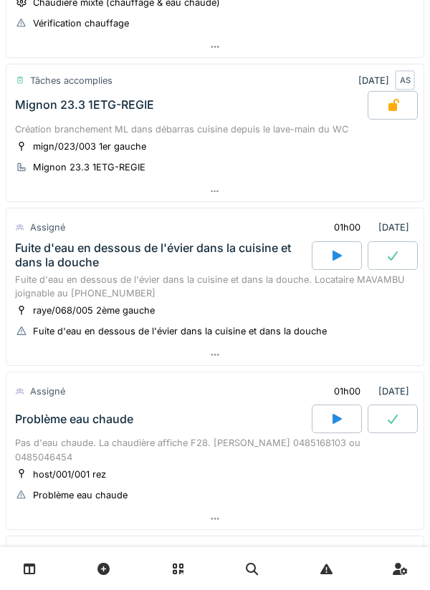
scroll to position [405, 0]
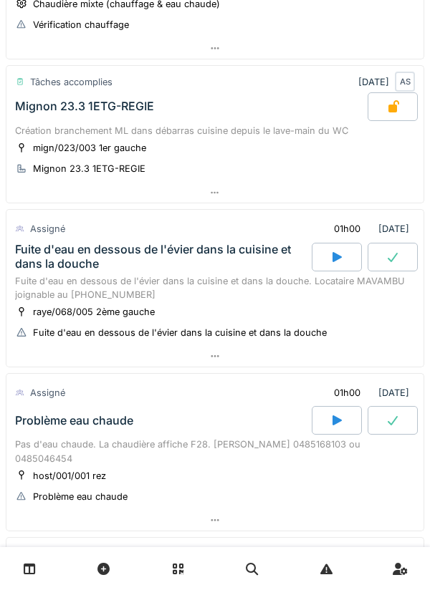
click at [324, 263] on div at bounding box center [337, 257] width 50 height 29
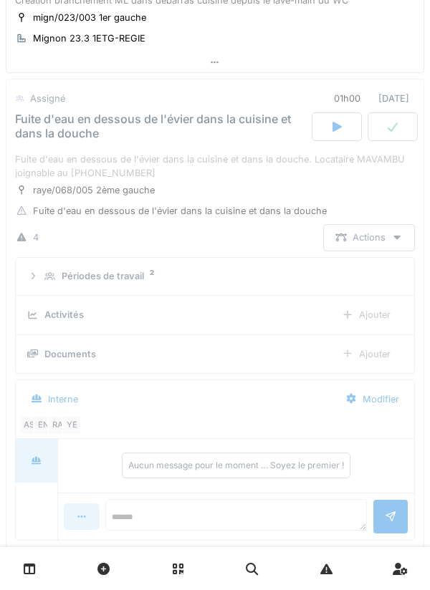
scroll to position [556, 0]
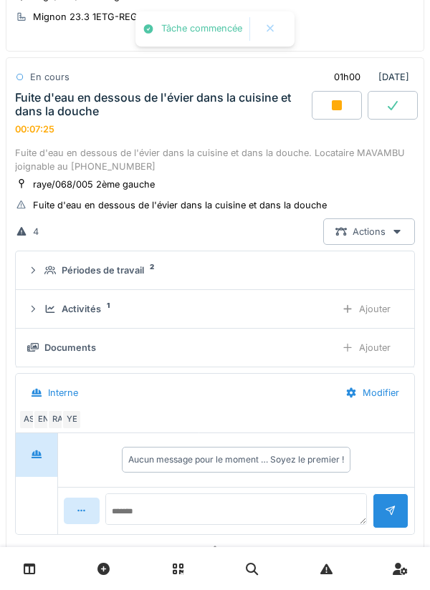
click at [69, 411] on div "YE" at bounding box center [72, 420] width 20 height 20
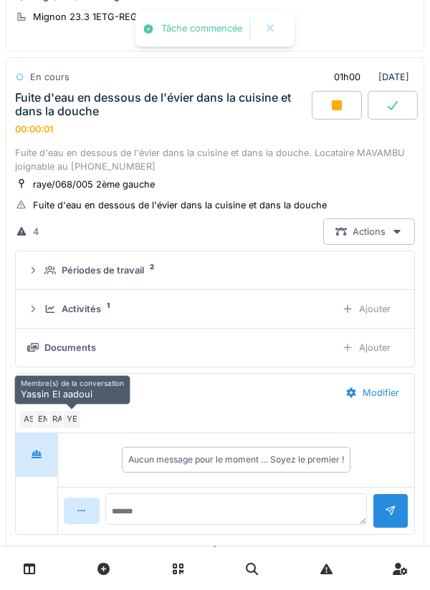
click at [54, 423] on div "RA" at bounding box center [57, 420] width 20 height 20
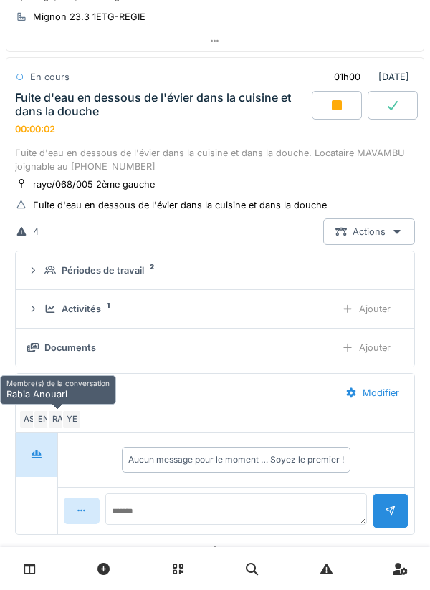
click at [43, 508] on div at bounding box center [37, 483] width 42 height 101
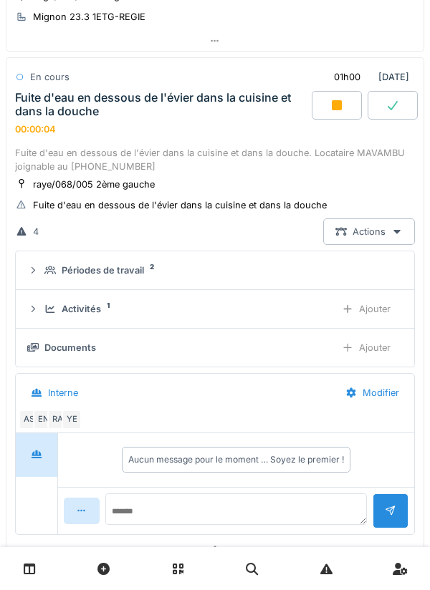
click at [352, 313] on div at bounding box center [347, 309] width 11 height 14
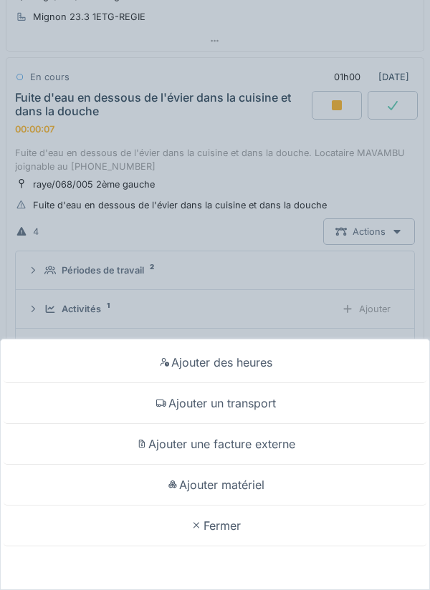
click at [255, 405] on div "Ajouter un transport" at bounding box center [215, 403] width 423 height 41
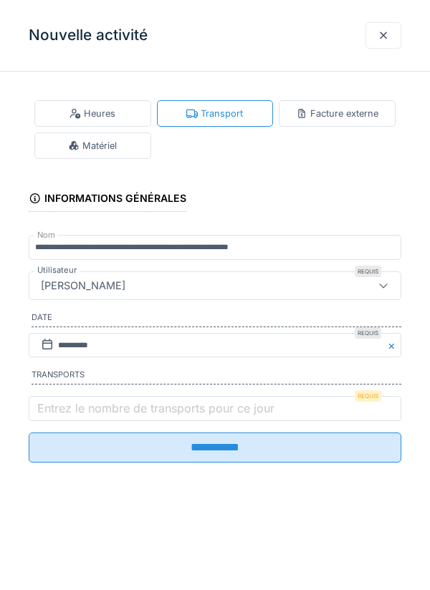
click at [218, 406] on label "Entrez le nombre de transports pour ce jour" at bounding box center [155, 408] width 243 height 17
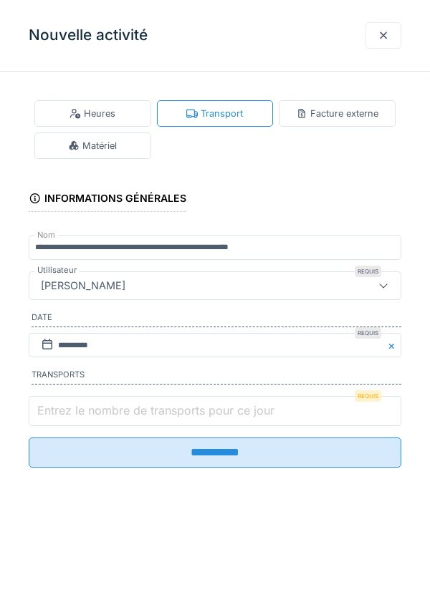
click at [218, 406] on input "Entrez le nombre de transports pour ce jour" at bounding box center [215, 411] width 372 height 30
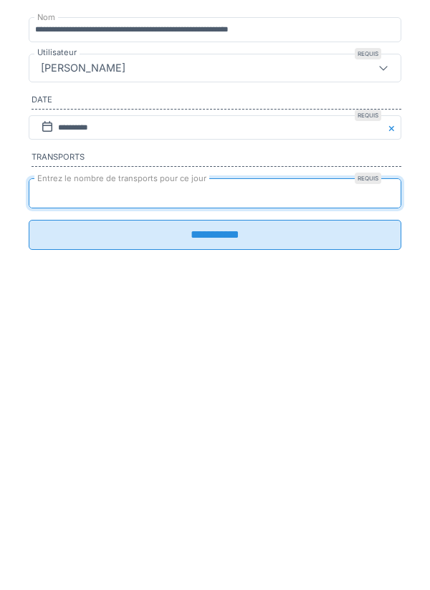
type input "*"
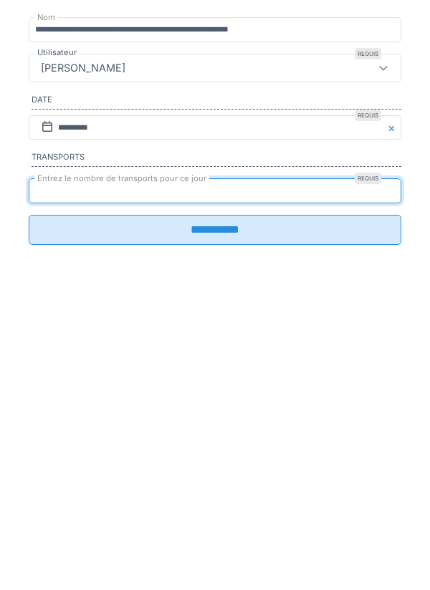
click at [230, 452] on input "**********" at bounding box center [215, 448] width 372 height 30
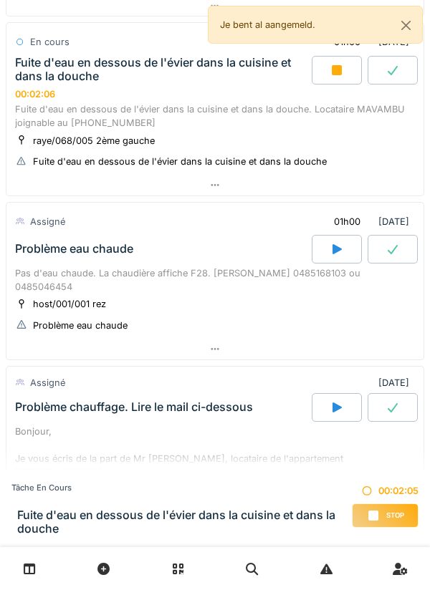
scroll to position [589, 0]
